Goal: Task Accomplishment & Management: Manage account settings

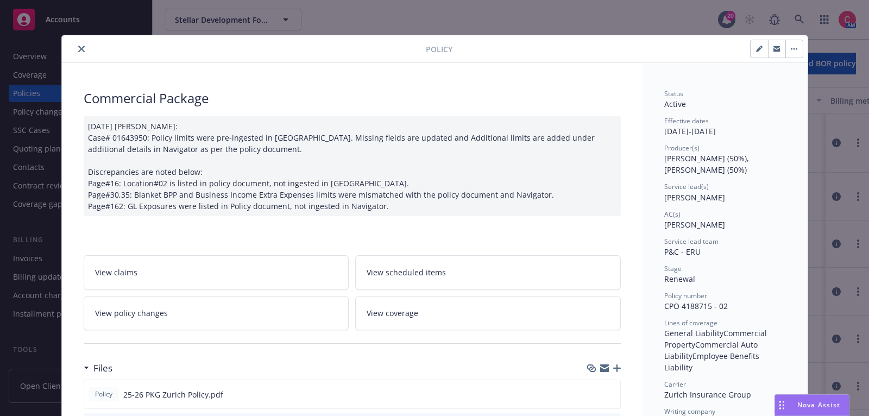
click at [86, 49] on button "close" at bounding box center [81, 48] width 13 height 13
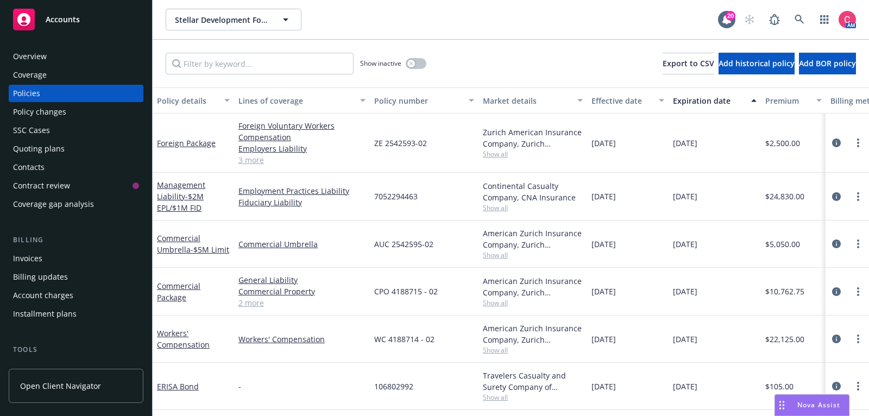
click at [64, 263] on div "Invoices" at bounding box center [76, 258] width 126 height 17
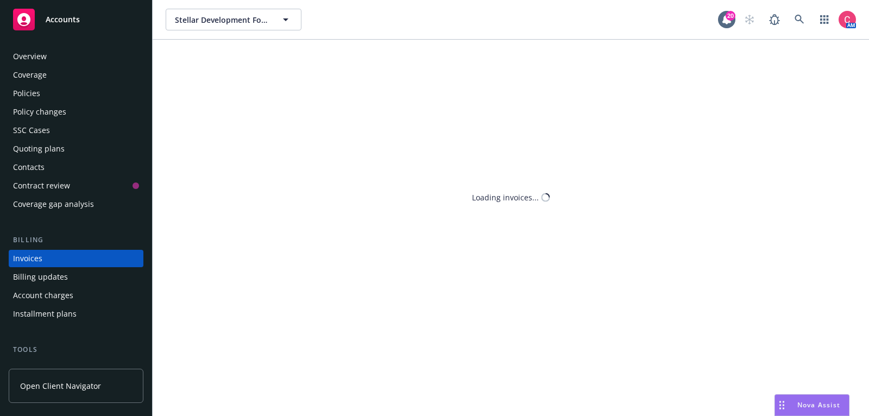
scroll to position [33, 0]
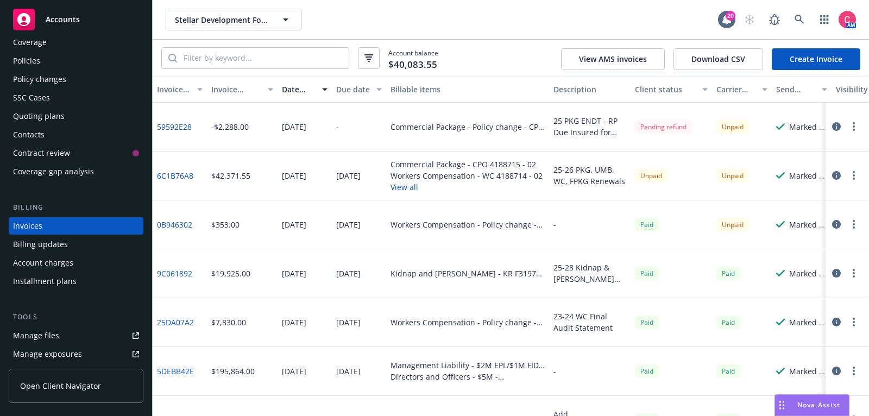
click at [835, 177] on icon "button" at bounding box center [836, 175] width 9 height 9
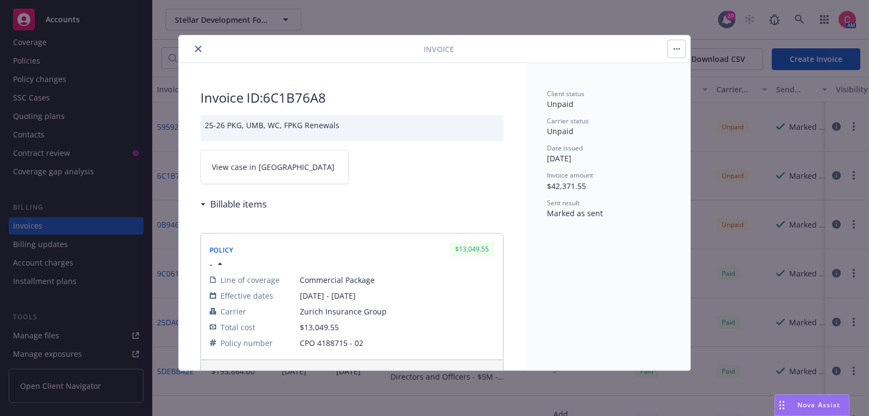
click at [346, 171] on link "View case in [GEOGRAPHIC_DATA]" at bounding box center [274, 167] width 148 height 34
click at [200, 43] on button "close" at bounding box center [198, 48] width 13 height 13
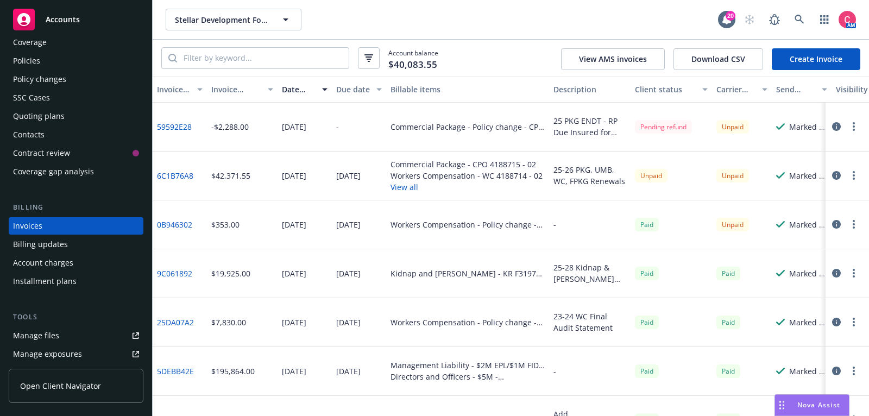
click at [125, 60] on div "Policies" at bounding box center [76, 60] width 126 height 17
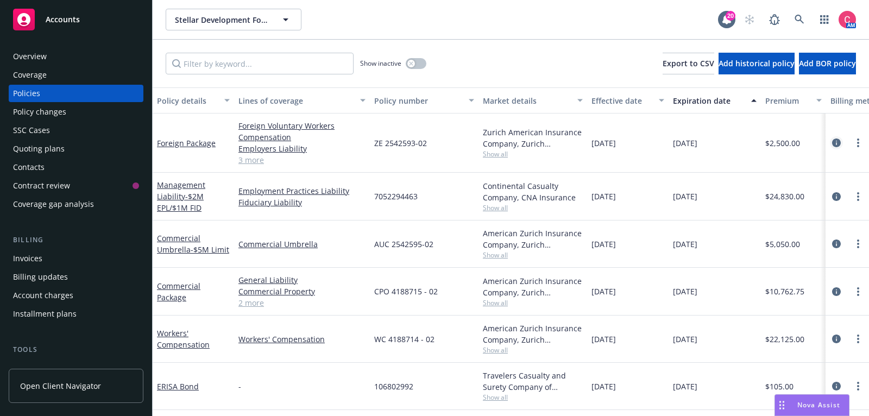
click at [840, 143] on icon "circleInformation" at bounding box center [836, 143] width 9 height 9
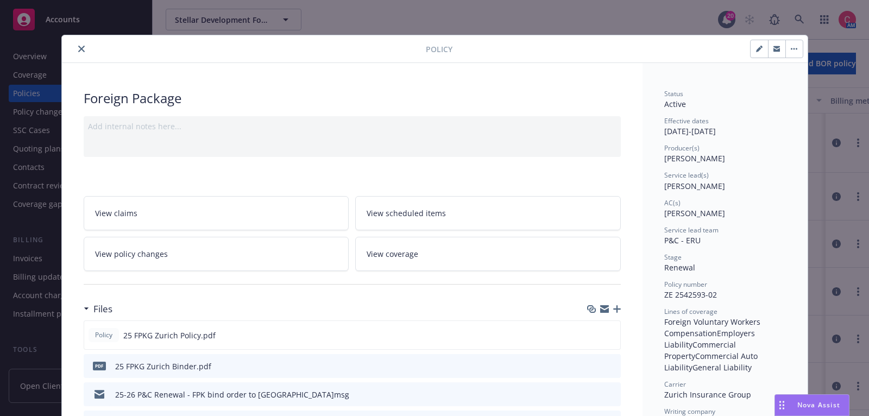
click at [615, 305] on icon "button" at bounding box center [617, 309] width 8 height 8
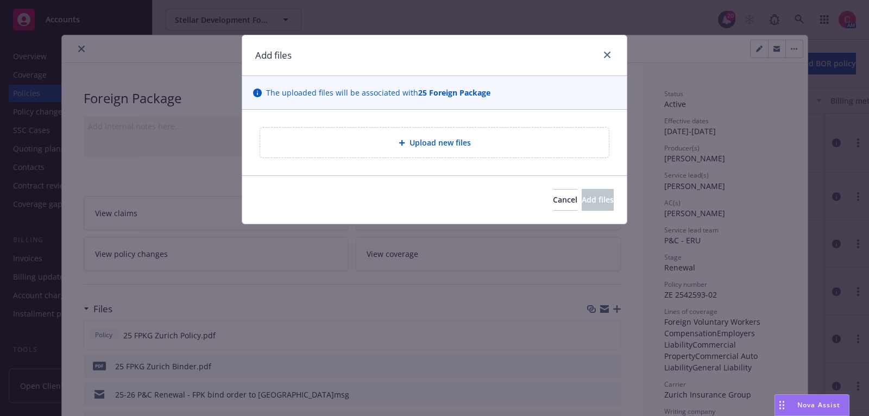
click at [462, 152] on div "Upload new files" at bounding box center [434, 143] width 349 height 30
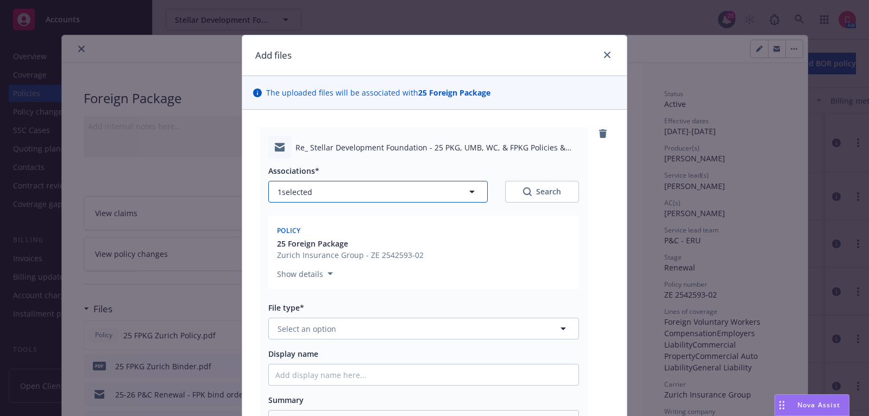
click at [463, 193] on button "1 selected" at bounding box center [377, 192] width 219 height 22
type textarea "x"
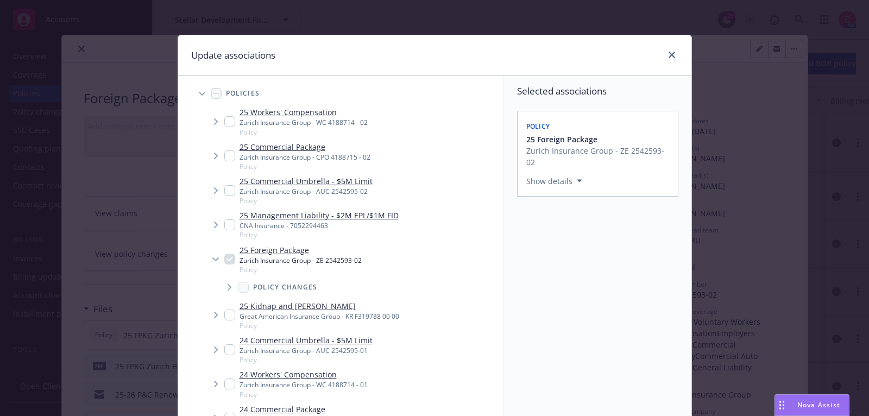
click at [228, 117] on input "Tree Example" at bounding box center [229, 121] width 11 height 11
checkbox input "true"
click at [229, 153] on input "Tree Example" at bounding box center [229, 155] width 11 height 11
checkbox input "true"
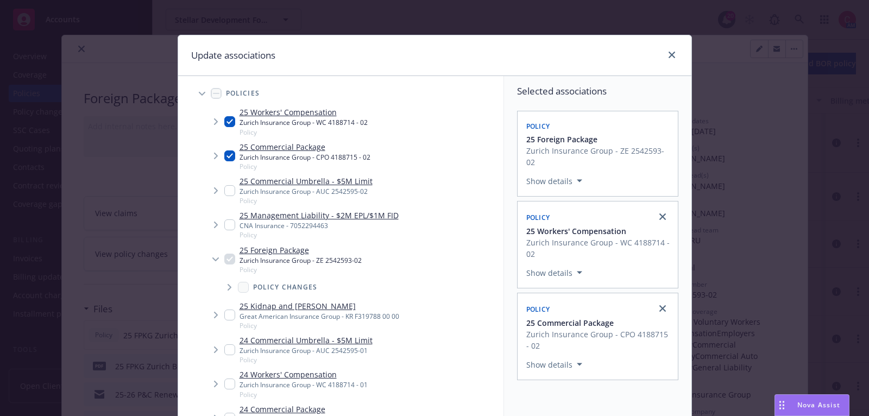
click at [229, 189] on input "Tree Example" at bounding box center [229, 190] width 11 height 11
checkbox input "true"
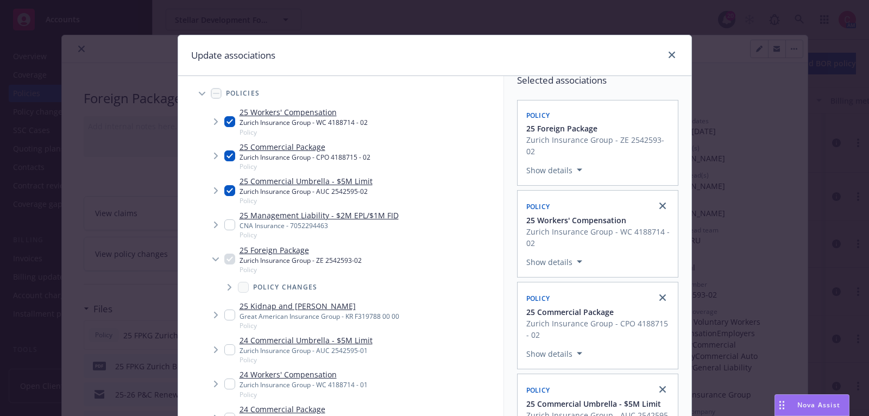
scroll to position [123, 0]
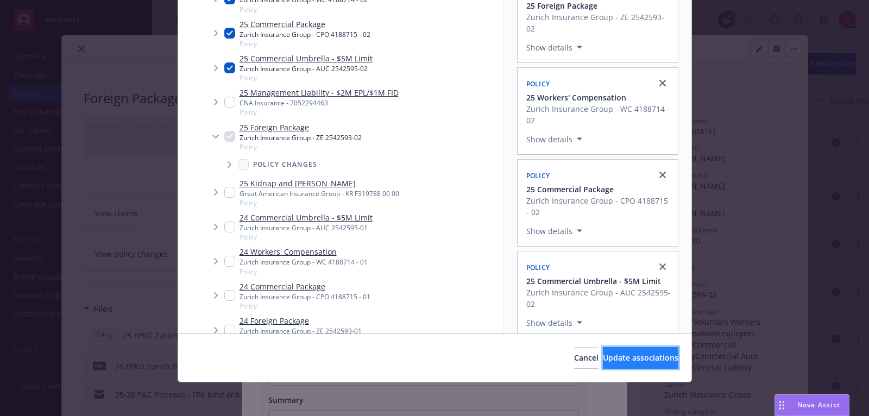
click at [624, 351] on button "Update associations" at bounding box center [640, 358] width 75 height 22
type textarea "x"
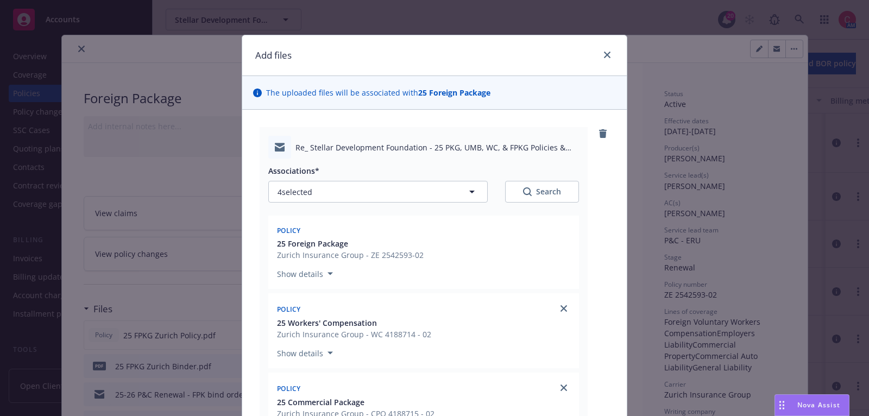
scroll to position [408, 0]
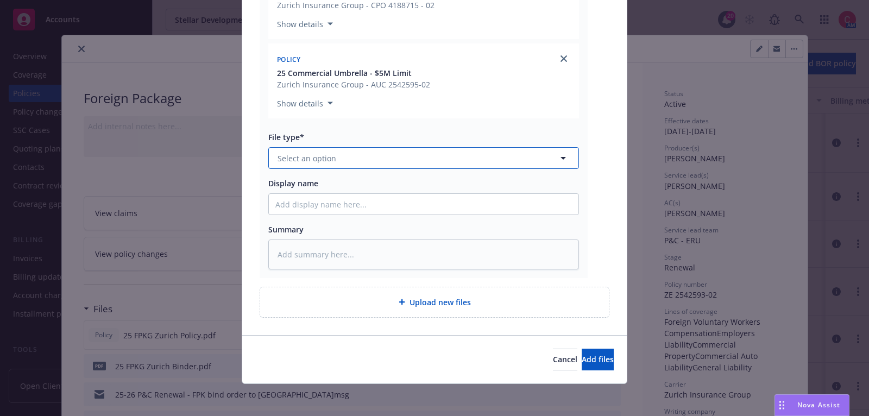
click at [490, 161] on button "Select an option" at bounding box center [423, 158] width 311 height 22
type input "o"
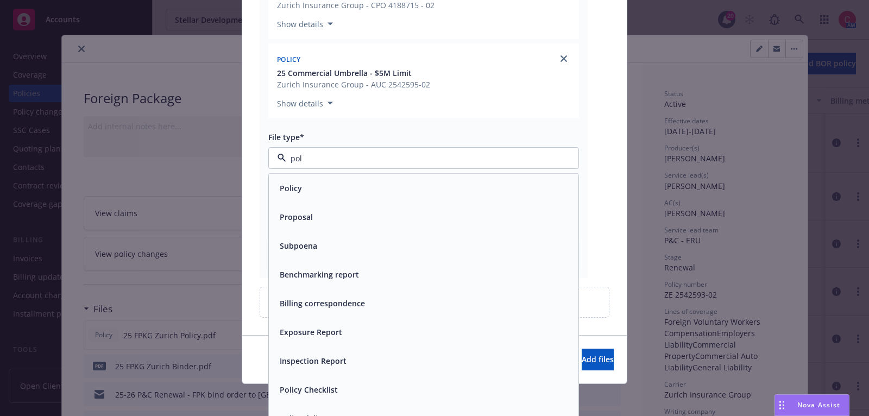
type input "poli"
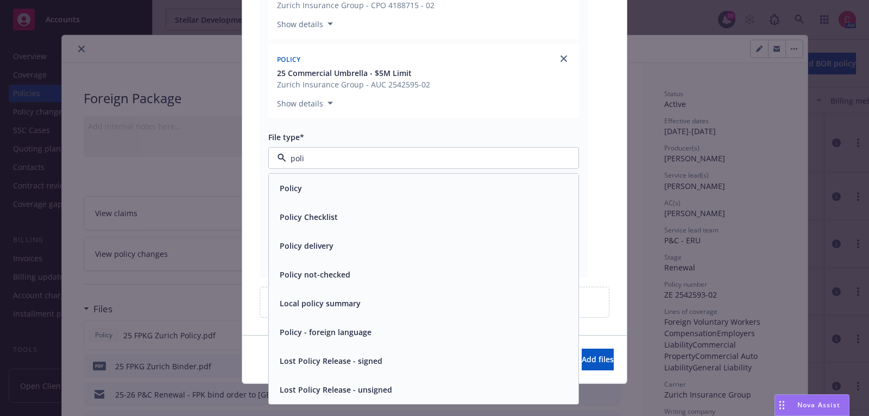
click at [461, 257] on div "Policy delivery" at bounding box center [424, 245] width 310 height 29
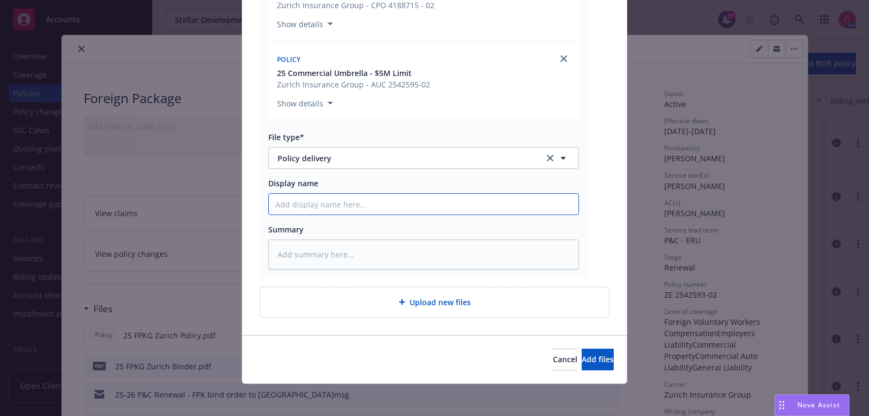
click at [456, 211] on input "Display name" at bounding box center [424, 204] width 310 height 21
type textarea "x"
type input "2"
type textarea "x"
type input "25"
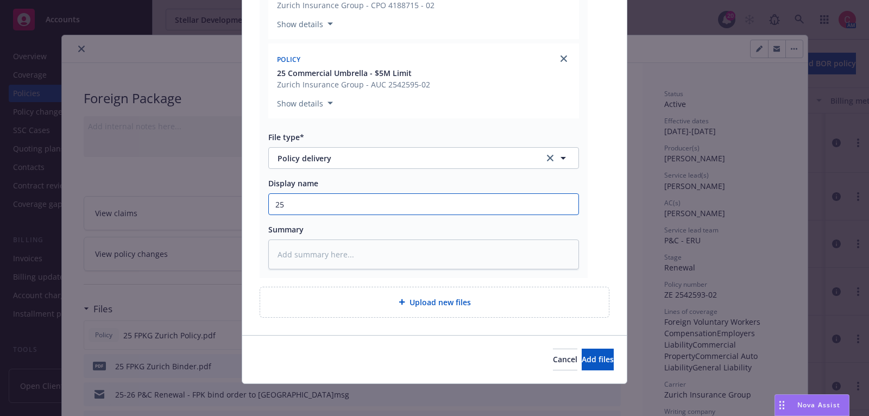
type textarea "x"
type input "25"
type textarea "x"
type input "25 P"
type textarea "x"
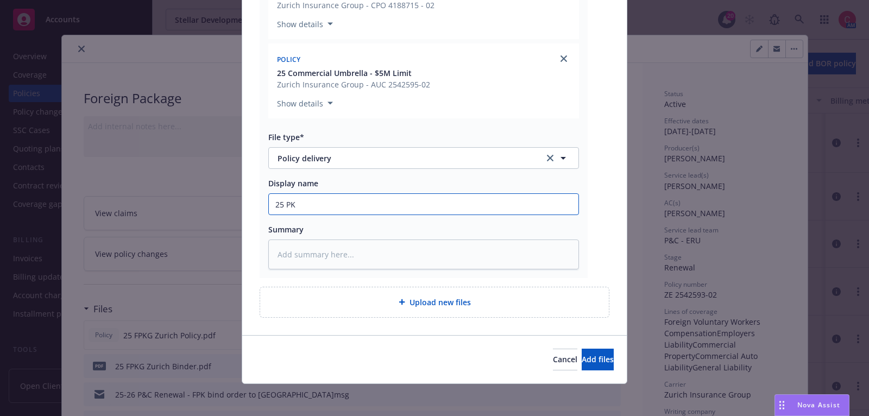
type input "25 PKG"
type textarea "x"
type input "25 PKG,"
type textarea "x"
type input "25 PKG,"
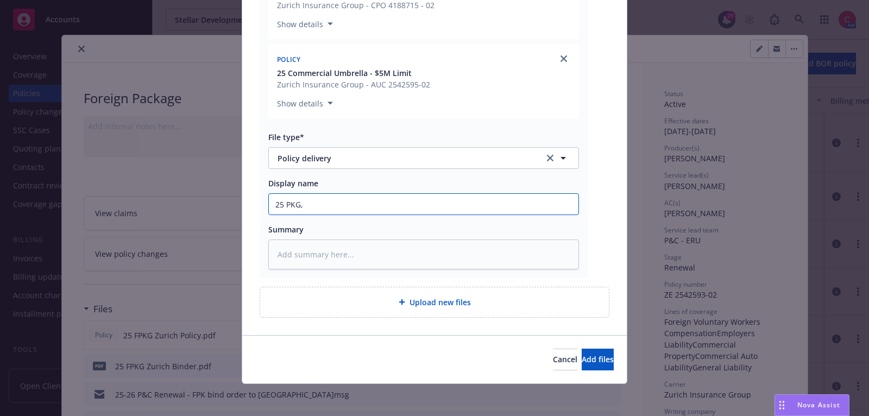
type textarea "x"
type input "25 PKG, U"
type textarea "x"
type input "25 PKG, UM"
type textarea "x"
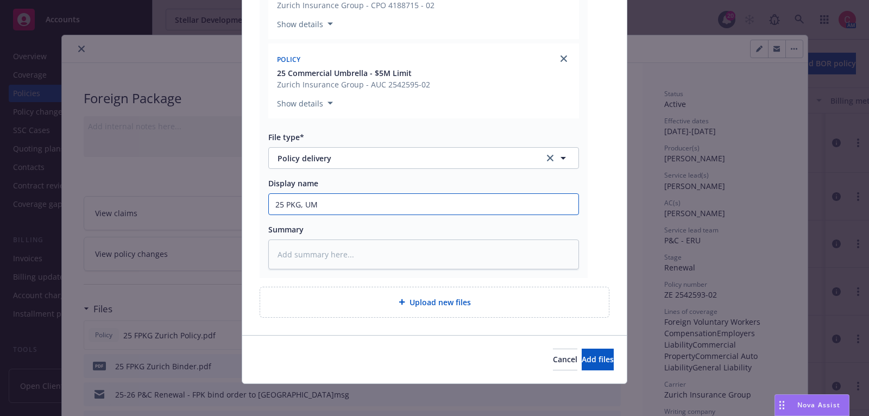
type input "25 PKG, UMB"
type textarea "x"
type input "25 PKG, UMB,"
type textarea "x"
type input "25 PKG, UMB,"
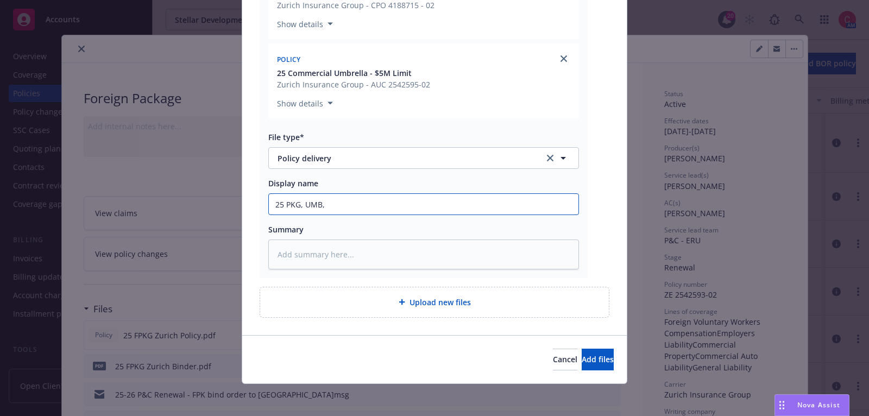
type textarea "x"
type input "25 PKG, UMB, W"
type textarea "x"
type input "25 PKG, UMB, WC"
type textarea "x"
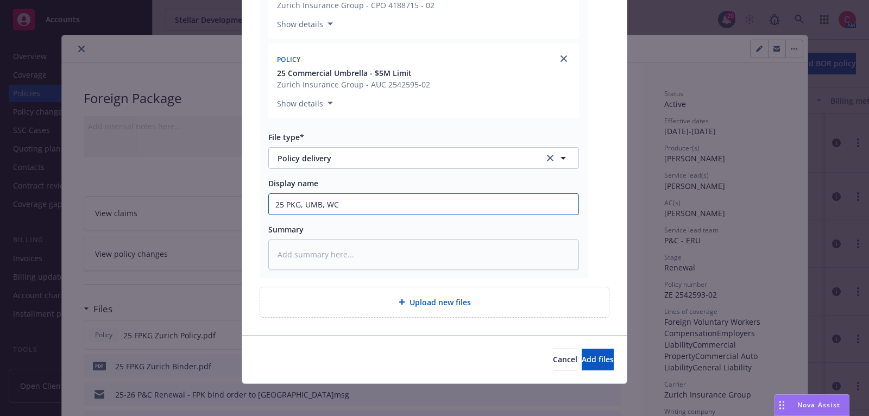
type input "25 PKG, UMB, WC,"
type textarea "x"
type input "25 PKG, UMB, WC,"
type textarea "x"
type input "25 PKG, UMB, WC, &"
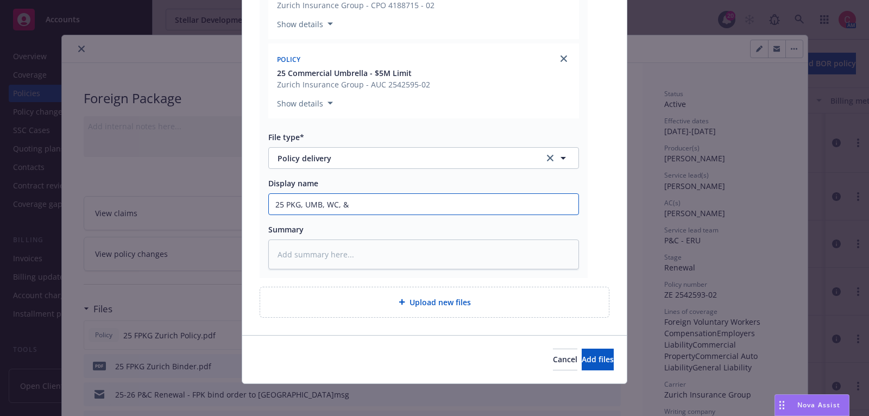
type textarea "x"
type input "25 PKG, UMB, WC, &"
type textarea "x"
type input "25 PKG, UMB, WC, & F"
type textarea "x"
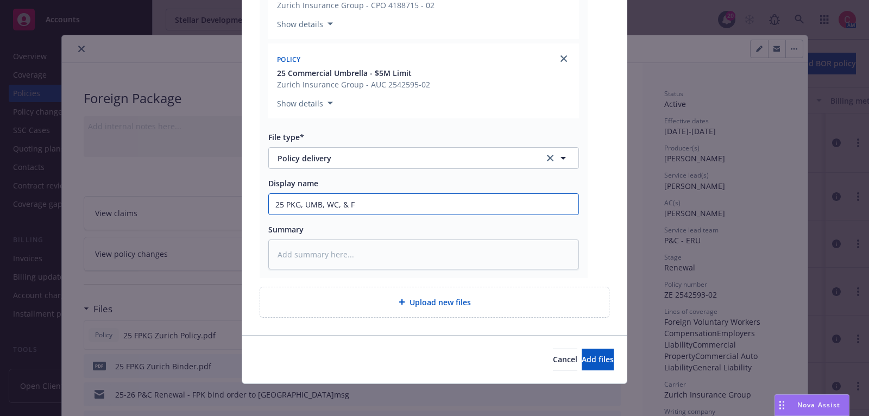
type input "25 PKG, UMB, WC, & FP"
type textarea "x"
type input "25 PKG, UMB, WC, & FPK"
type textarea "x"
type input "25 PKG, UMB, WC, & FPKG"
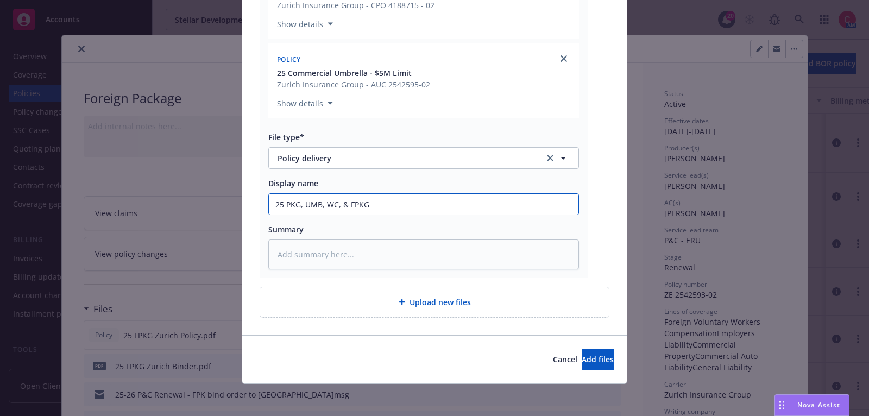
type textarea "x"
type input "25 PKG, UMB, WC, & FPKG"
type textarea "x"
type input "25 PKG, UMB, WC, & FPKG P"
type textarea "x"
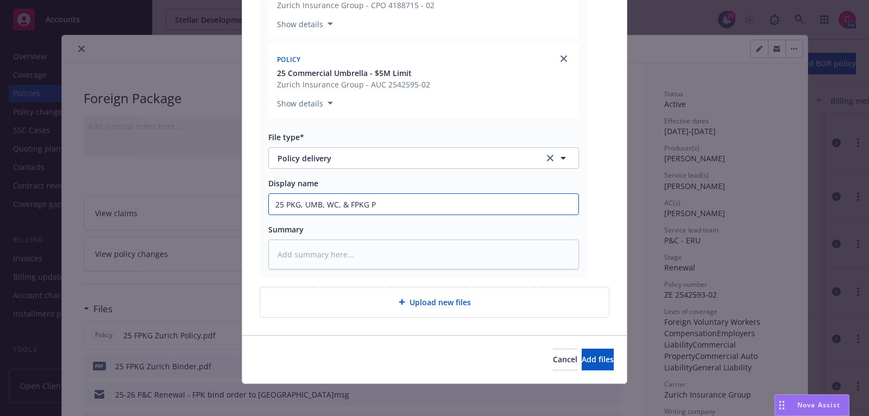
type input "25 PKG, UMB, WC, & FPKG Po"
type textarea "x"
type input "25 PKG, UMB, WC, & FPKG Pol"
type textarea "x"
type input "25 PKG, UMB, WC, & FPKG Poli"
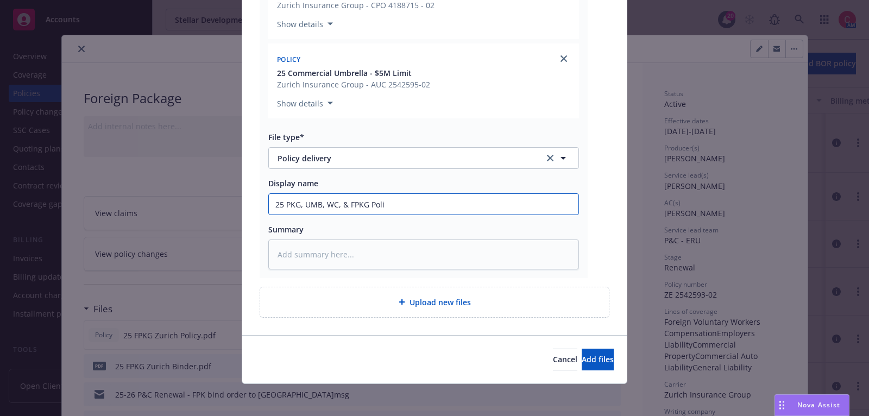
type textarea "x"
type input "25 PKG, UMB, WC, & FPKG Polic"
type textarea "x"
type input "25 PKG, UMB, WC, & FPKG Policie"
type textarea "x"
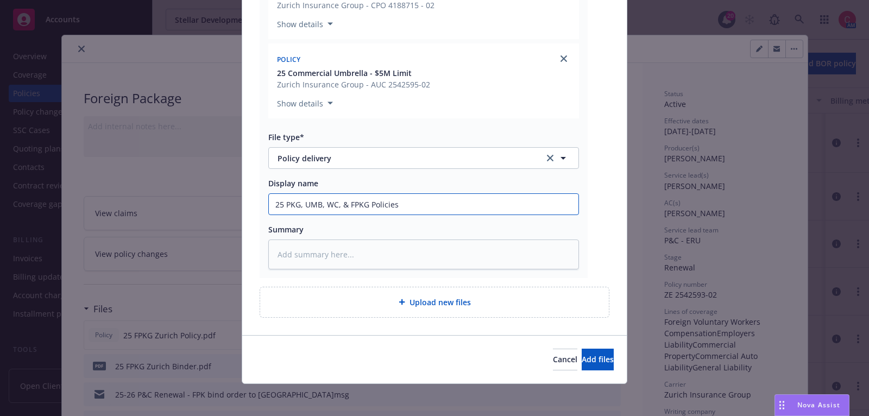
type input "25 PKG, UMB, WC, & FPKG Policies"
type textarea "x"
type input "25 PKG, UMB, WC, & FPKG Policies an"
type textarea "x"
type input "25 PKG, UMB, WC, & FPKG Policies and"
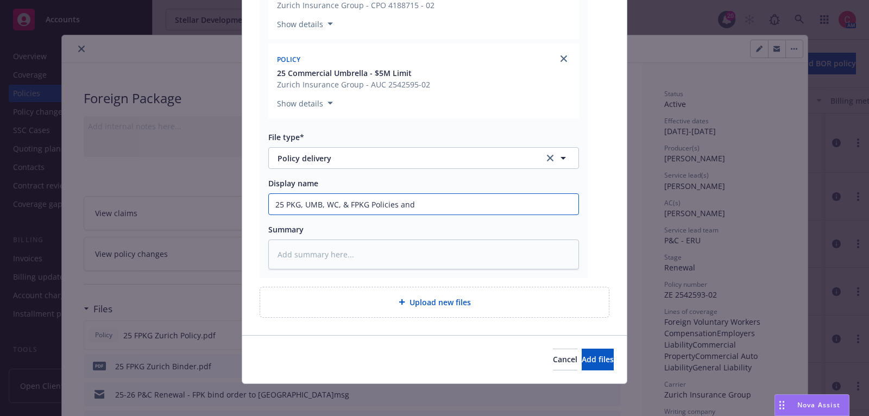
type textarea "x"
type input "25 PKG, UMB, WC, & FPKG Policies and"
type textarea "x"
type input "25 PKG, UMB, WC, & FPKG Policies and I"
type textarea "x"
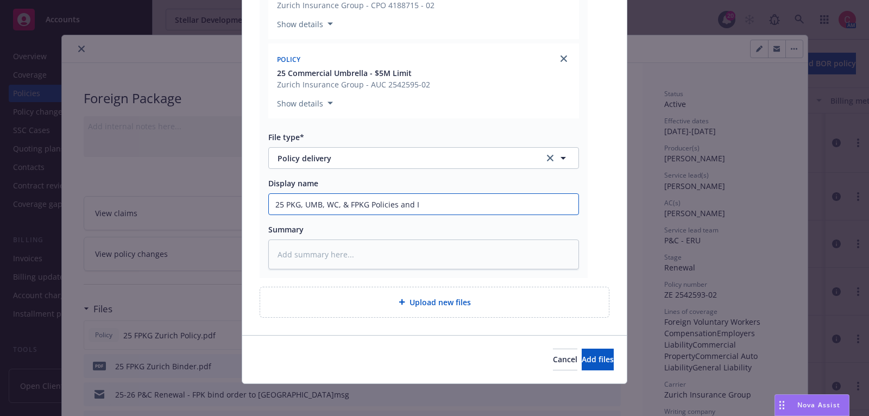
type input "25 PKG, UMB, WC, & FPKG Policies and In"
type textarea "x"
type input "25 PKG, UMB, WC, & FPKG Policies and Inv"
type textarea "x"
type input "25 PKG, UMB, WC, & FPKG Policies and Invo"
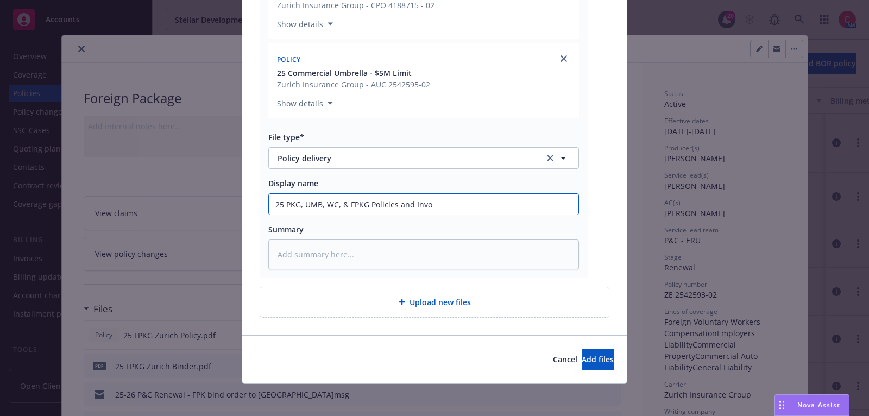
type textarea "x"
type input "25 PKG, UMB, WC, & FPKG Policies and Invoi"
type textarea "x"
type input "25 PKG, UMB, WC, & FPKG Policies and Invoice"
type textarea "x"
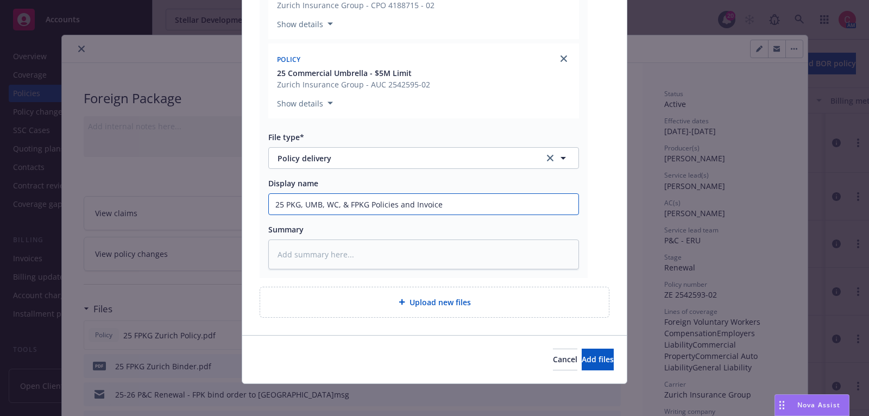
type input "25 PKG, UMB, WC, & FPKG Policies and Invoice"
type textarea "x"
type input "25 PKG, UMB, WC, & FPKG Policies and Invoice D"
type textarea "x"
type input "25 PKG, UMB, WC, & FPKG Policies and Invoice De"
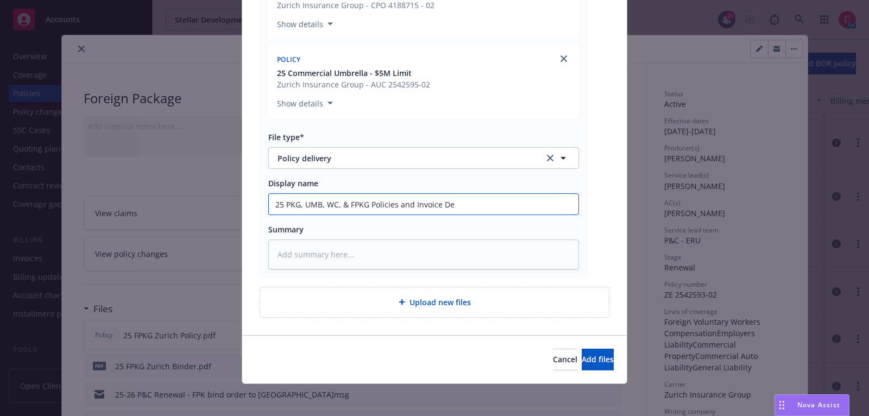
type textarea "x"
type input "25 PKG, UMB, WC, & FPKG Policies and Invoice Del"
type textarea "x"
type input "25 PKG, UMB, WC, & FPKG Policies and Invoice Deliv"
type textarea "x"
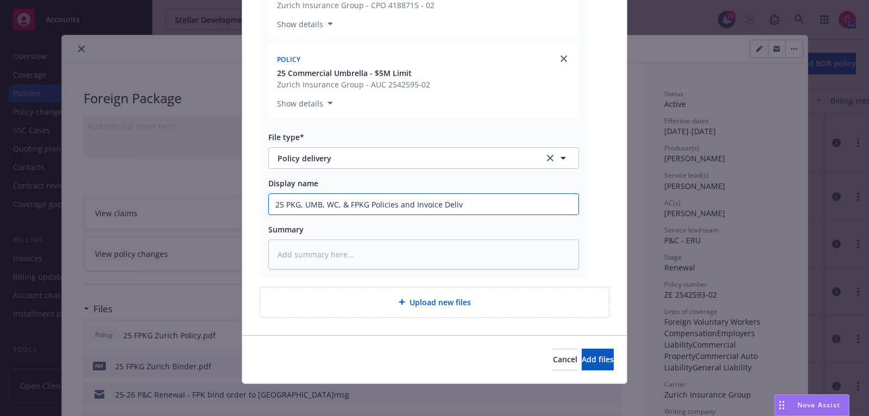
type input "25 PKG, UMB, WC, & FPKG Policies and Invoice Delive"
type textarea "x"
type input "25 PKG, UMB, WC, & FPKG Policies and Invoice Deliver"
type textarea "x"
type input "25 PKG, UMB, WC, & FPKG Policies and Invoice Delivere"
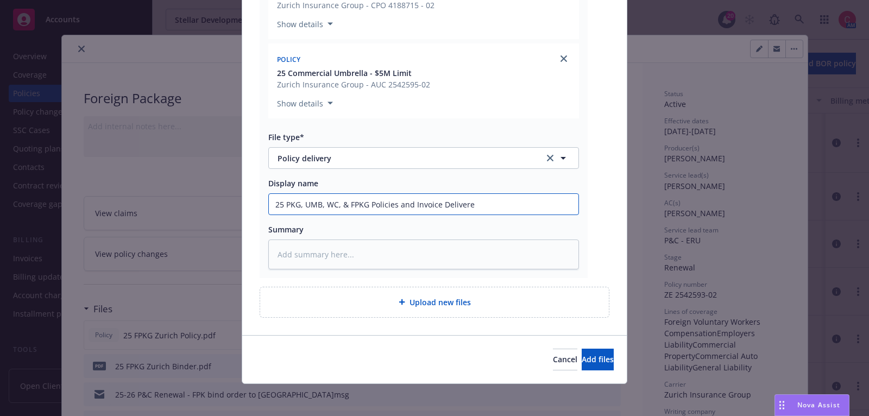
type textarea "x"
type input "25 PKG, UMB, WC, & FPKG Policies and Invoice Delivered"
type textarea "x"
type input "25 PKG, UMB, WC, & FPKG Policies and Invoice Delivered"
type textarea "x"
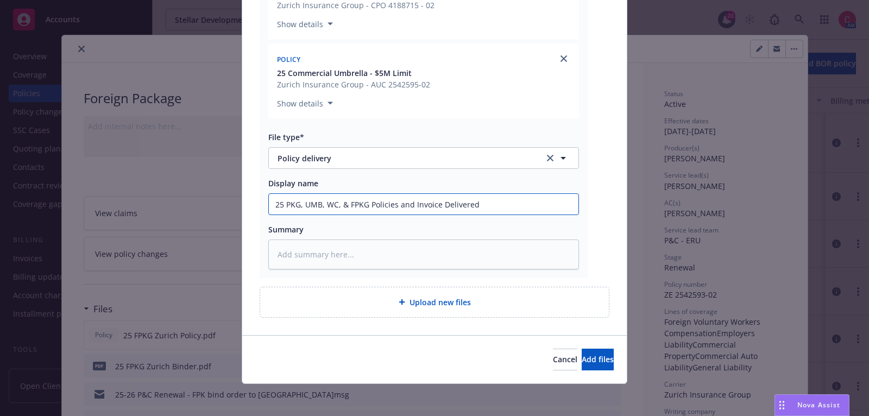
type input "25 PKG, UMB, WC, & FPKG Policies and Invoice Delivered t"
type textarea "x"
type input "25 PKG, UMB, WC, & FPKG Policies and Invoice Delivered to"
type textarea "x"
type input "25 PKG, UMB, WC, & FPKG Policies and Invoice Delivered to"
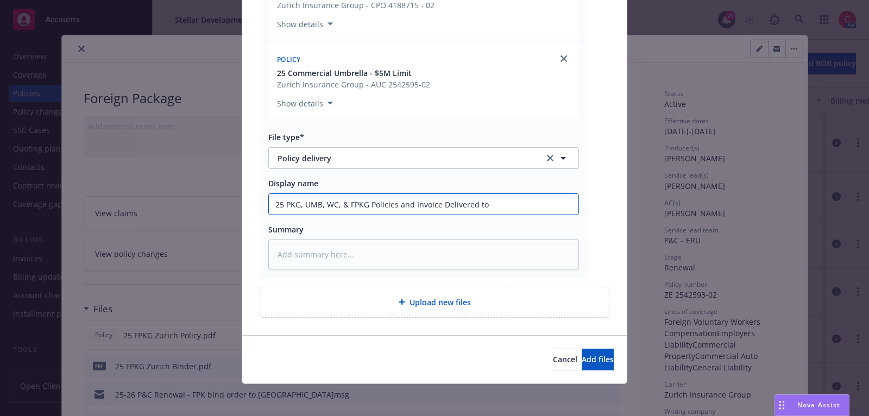
type textarea "x"
type input "25 PKG, UMB, WC, & FPKG Policies and Invoice Delivered to n"
type textarea "x"
type input "25 PKG, UMB, WC, & FPKG Policies and Invoice Delivered to"
type textarea "x"
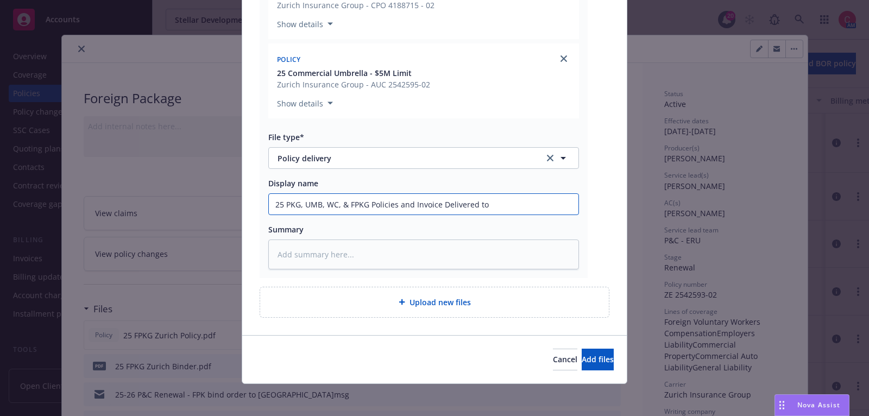
type input "25 PKG, UMB, WC, & FPKG Policies and Invoice Delivered to I"
type textarea "x"
type input "25 PKG, UMB, WC, & FPKG Policies and Invoice Delivered to In"
type textarea "x"
type input "25 PKG, UMB, WC, & FPKG Policies and Invoice Delivered to Ins"
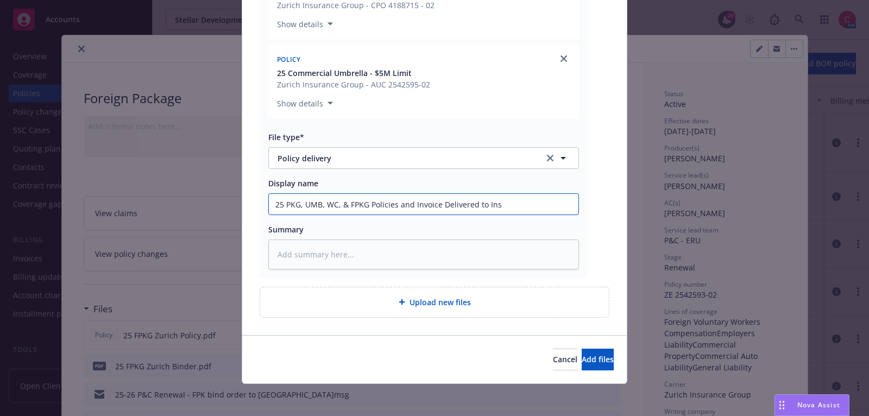
type textarea "x"
type input "25 PKG, UMB, WC, & FPKG Policies and Invoice Delivered to Insur"
type textarea "x"
type input "25 PKG, UMB, WC, & FPKG Policies and Invoice Delivered to Insure"
type textarea "x"
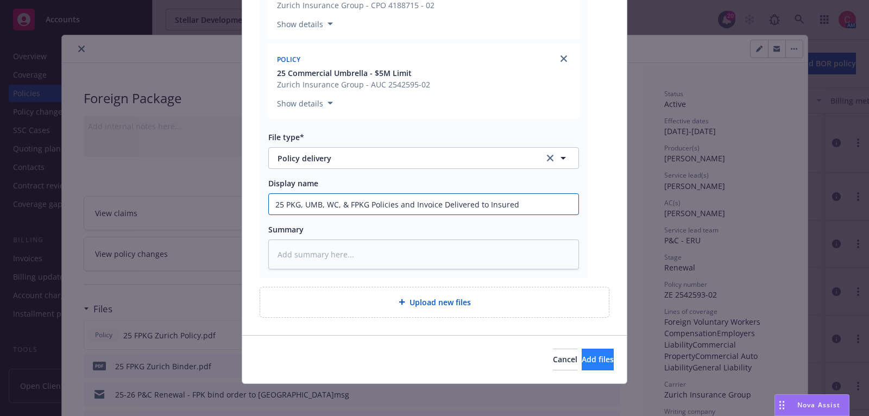
type input "25 PKG, UMB, WC, & FPKG Policies and Invoice Delivered to Insured"
click at [582, 358] on span "Add files" at bounding box center [598, 359] width 32 height 10
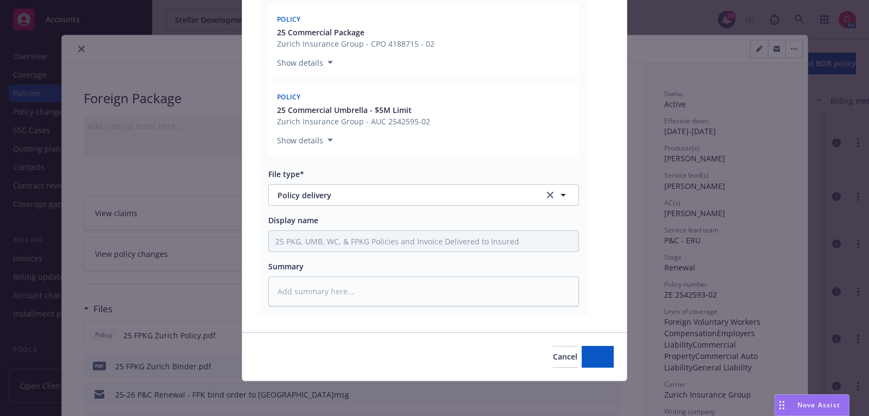
scroll to position [364, 0]
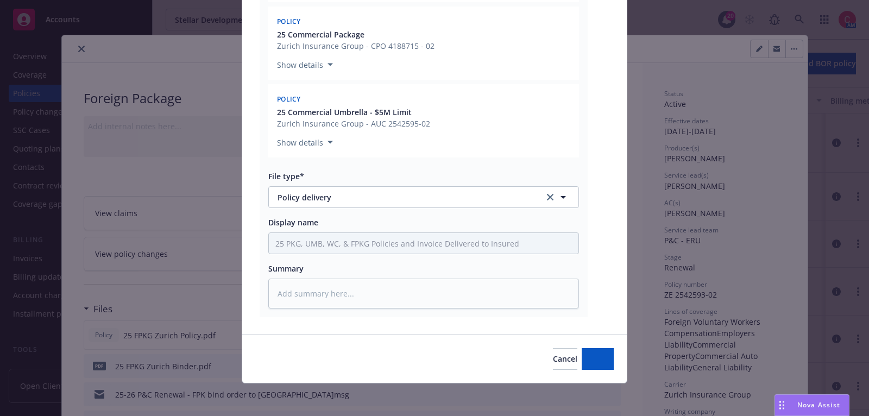
type textarea "x"
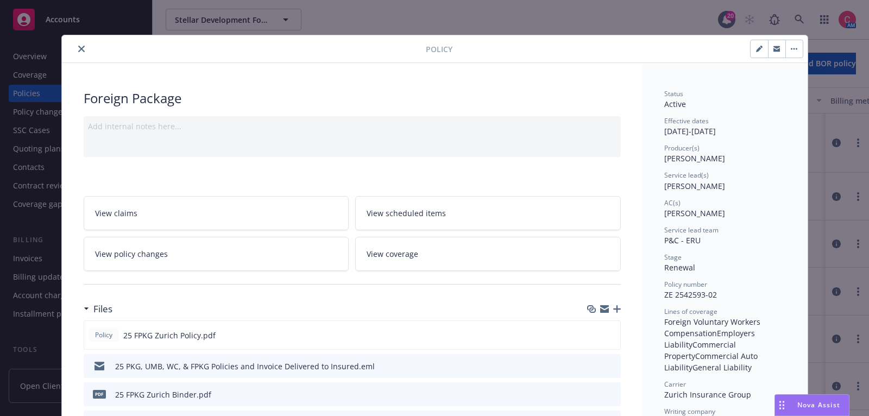
click at [85, 48] on button "close" at bounding box center [81, 48] width 13 height 13
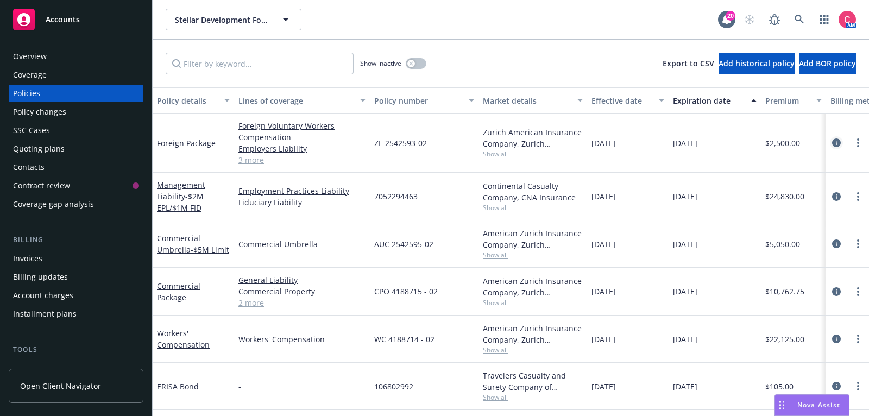
click at [839, 147] on link "circleInformation" at bounding box center [836, 142] width 13 height 13
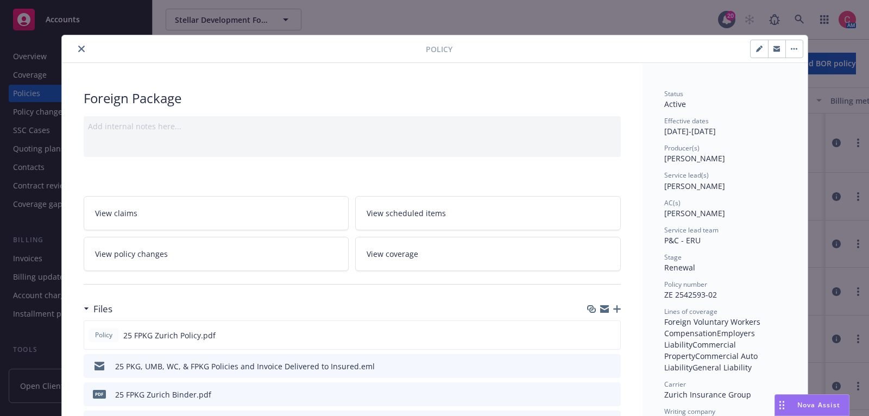
scroll to position [32, 0]
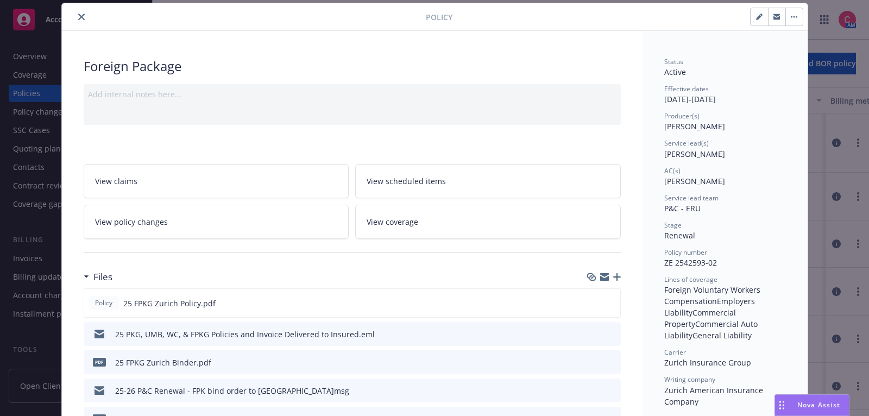
click at [78, 16] on icon "close" at bounding box center [81, 17] width 7 height 7
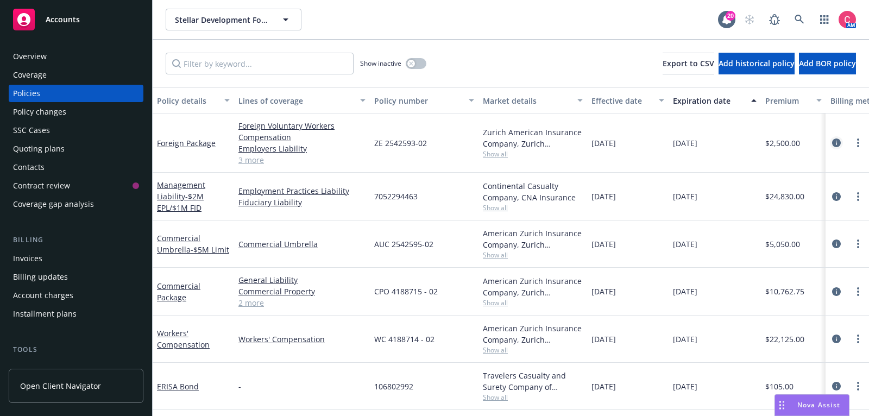
click at [835, 141] on icon "circleInformation" at bounding box center [836, 143] width 9 height 9
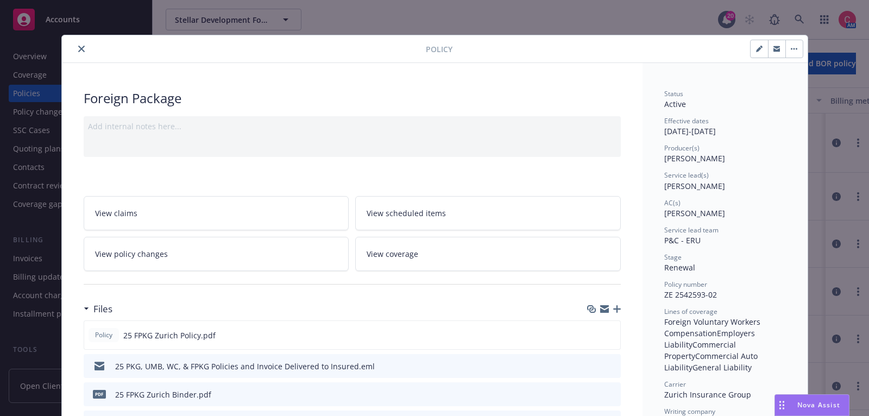
scroll to position [32, 0]
